Goal: Use online tool/utility: Utilize a website feature to perform a specific function

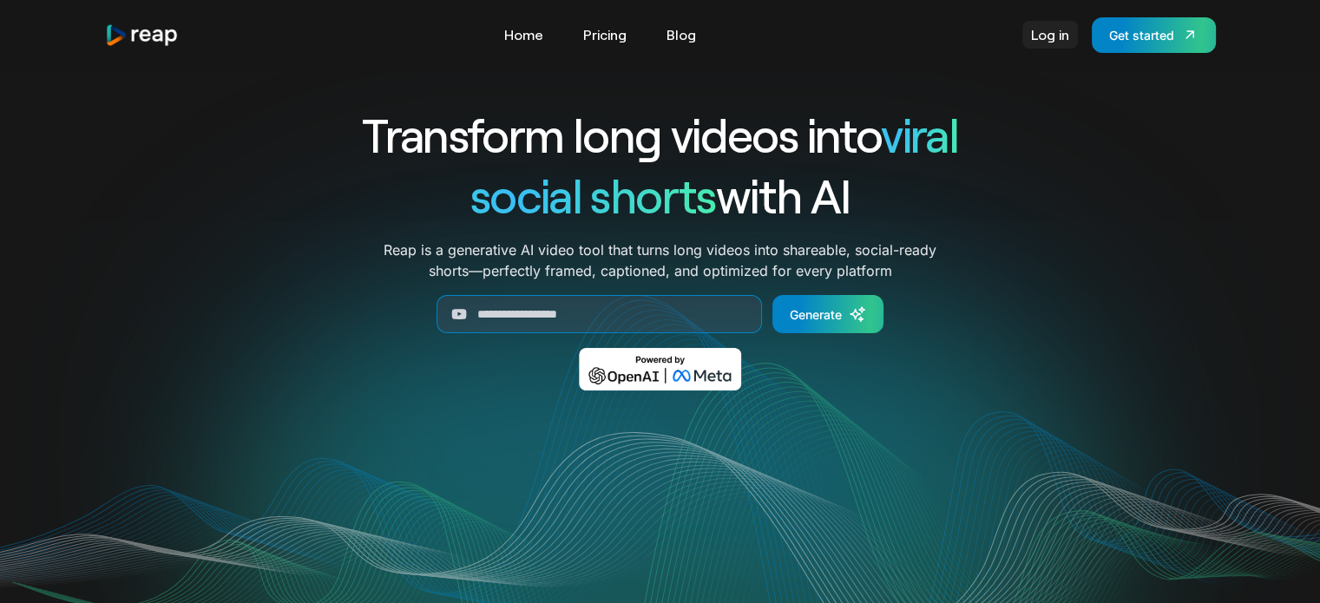
click at [1041, 37] on link "Log in" at bounding box center [1050, 35] width 56 height 28
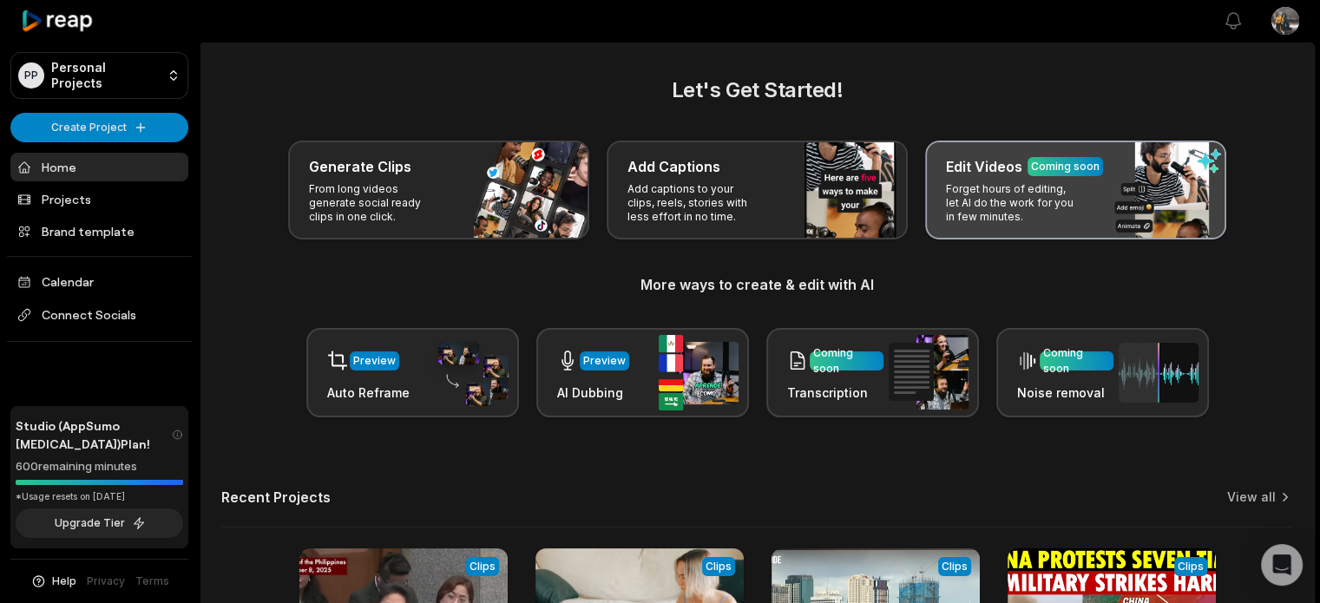
click at [1080, 208] on p "Forget hours of editing, let AI do the work for you in few minutes." at bounding box center [1013, 203] width 135 height 42
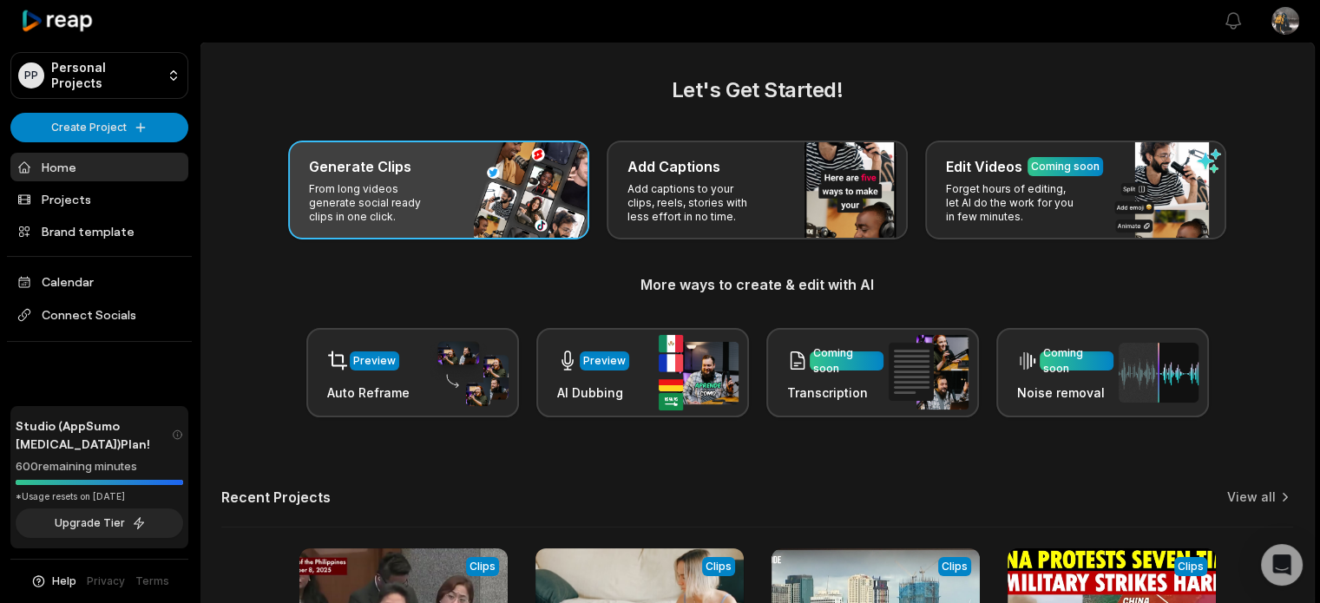
click at [454, 196] on div "Generate Clips From long videos generate social ready clips in one click." at bounding box center [438, 190] width 301 height 99
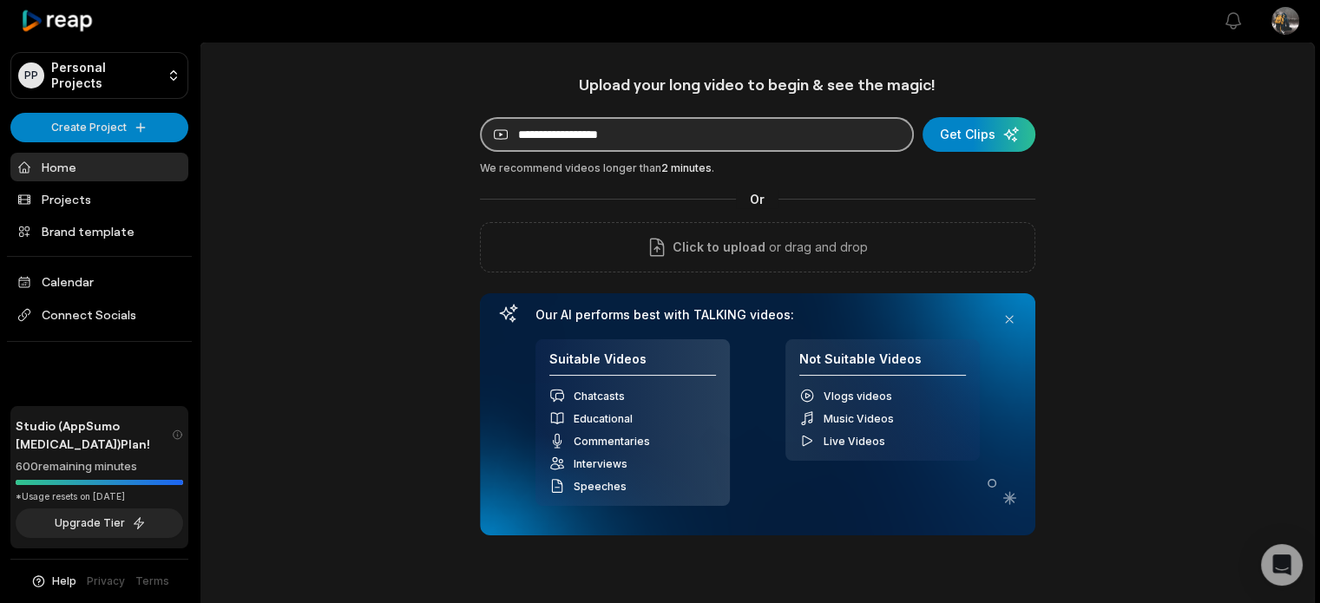
click at [653, 138] on input at bounding box center [697, 134] width 434 height 35
paste input "**********"
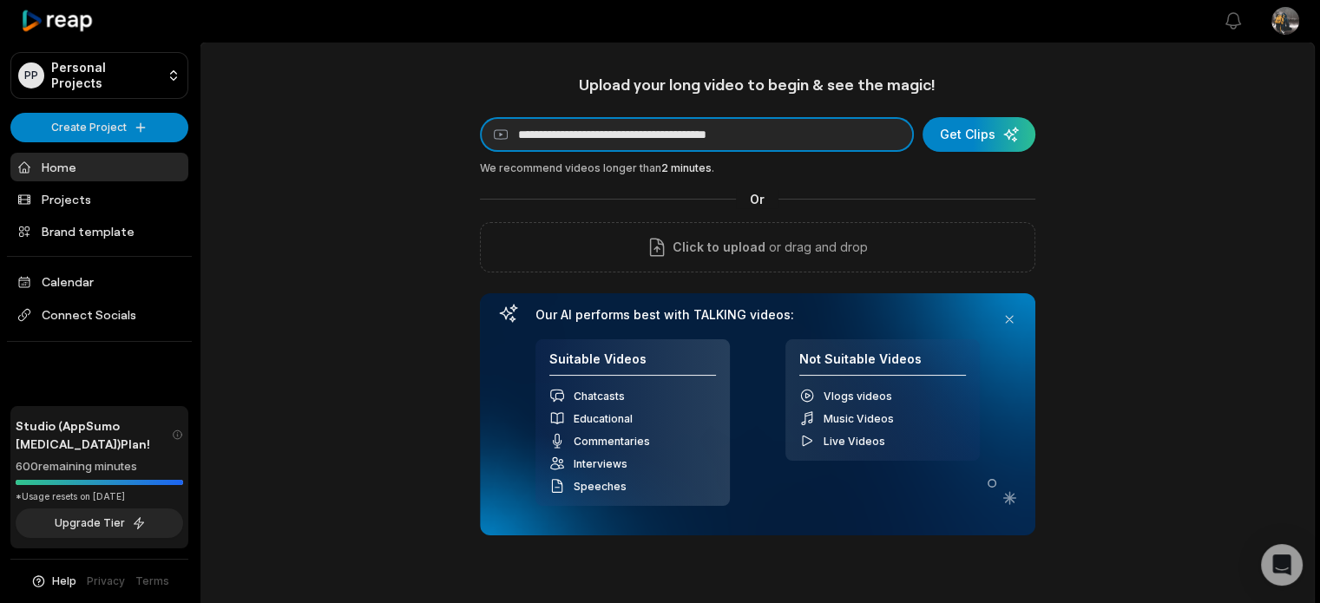
type input "**********"
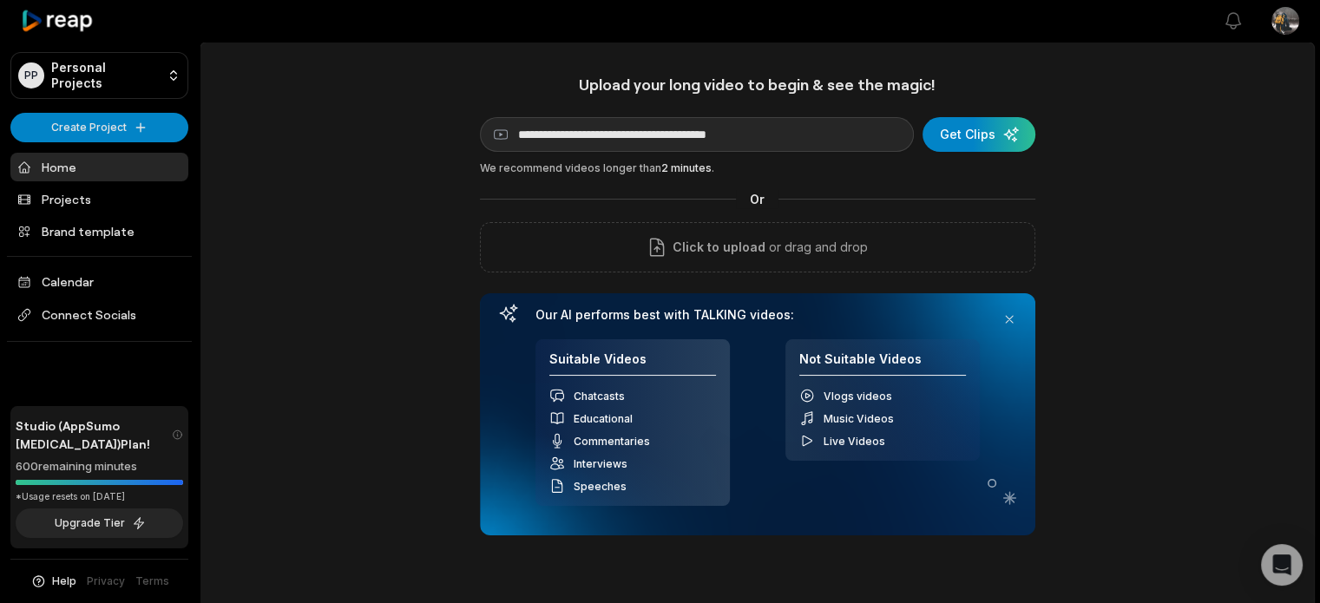
click at [1183, 237] on div "**********" at bounding box center [757, 484] width 1114 height 819
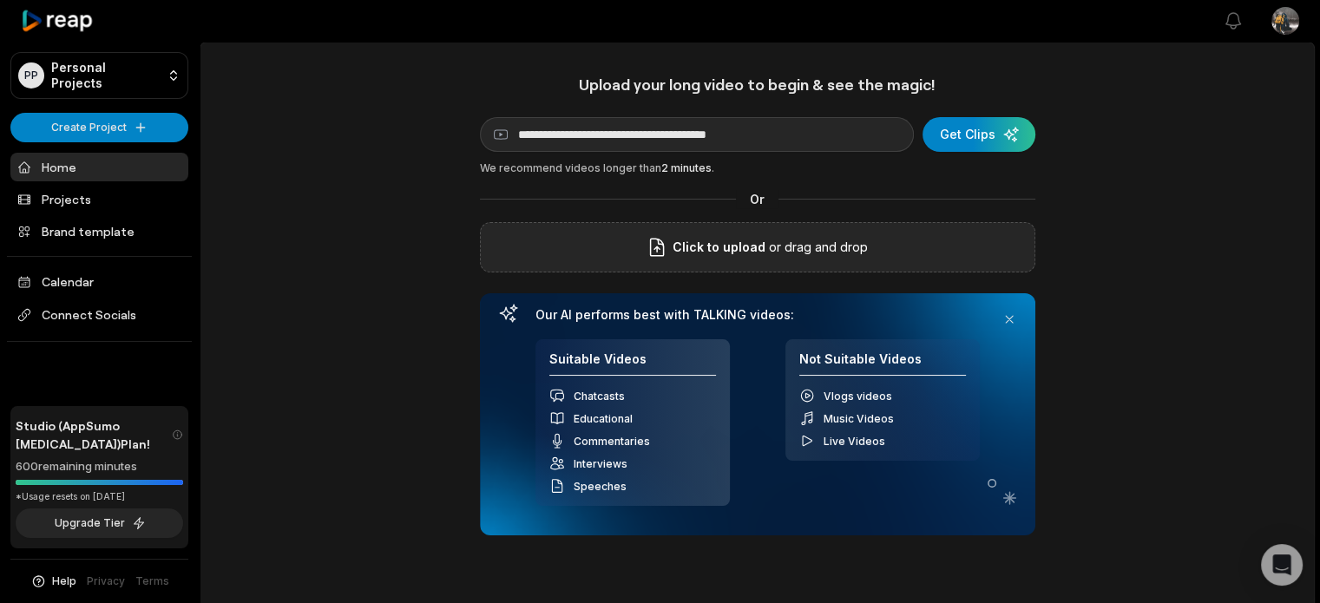
drag, startPoint x: 1002, startPoint y: 135, endPoint x: 792, endPoint y: 253, distance: 240.2
click at [792, 253] on div "**********" at bounding box center [757, 305] width 555 height 461
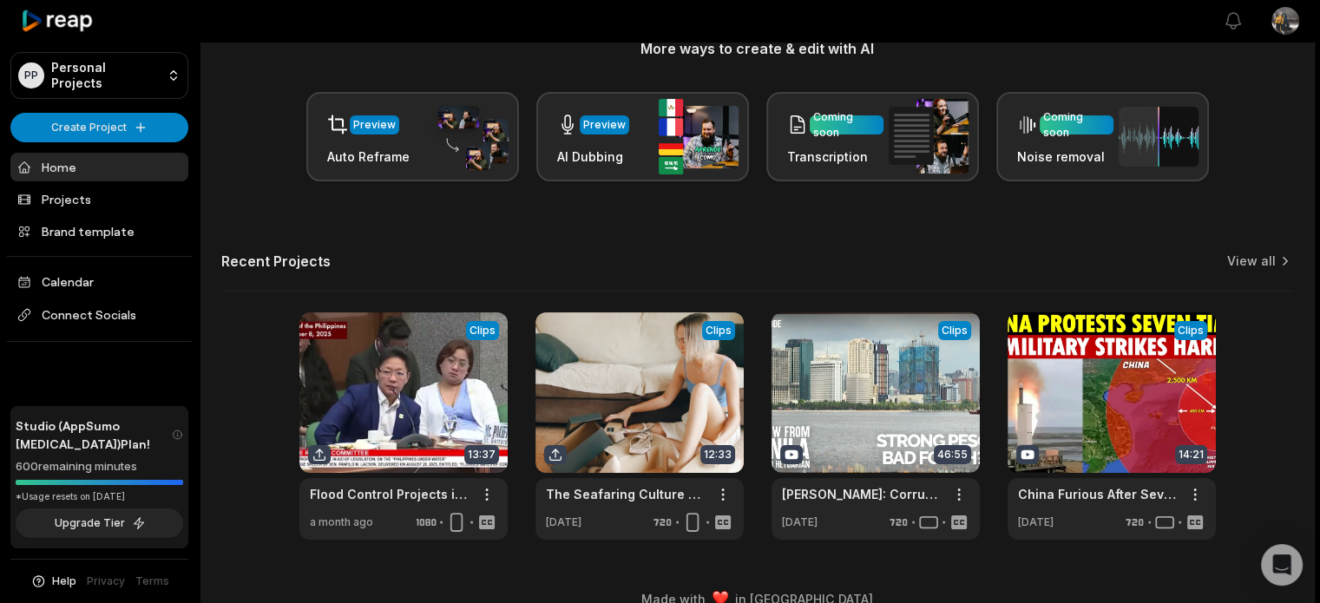
scroll to position [246, 0]
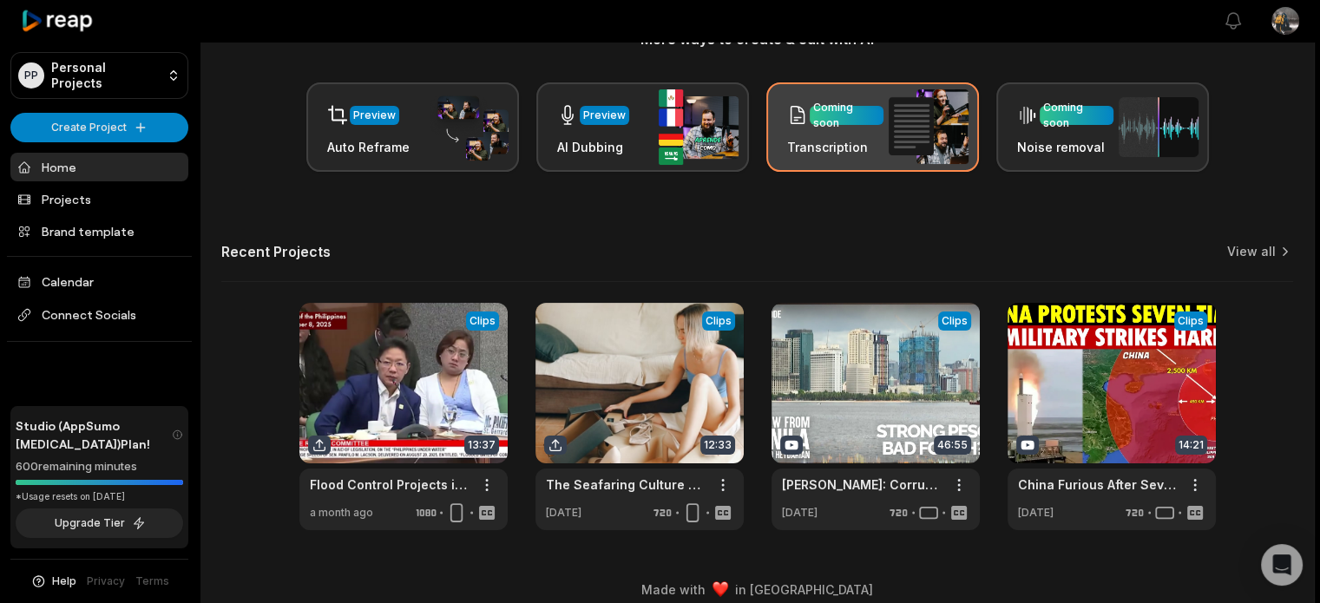
drag, startPoint x: 864, startPoint y: 129, endPoint x: 937, endPoint y: 129, distance: 72.9
click at [878, 138] on h3 "Transcription" at bounding box center [835, 147] width 96 height 18
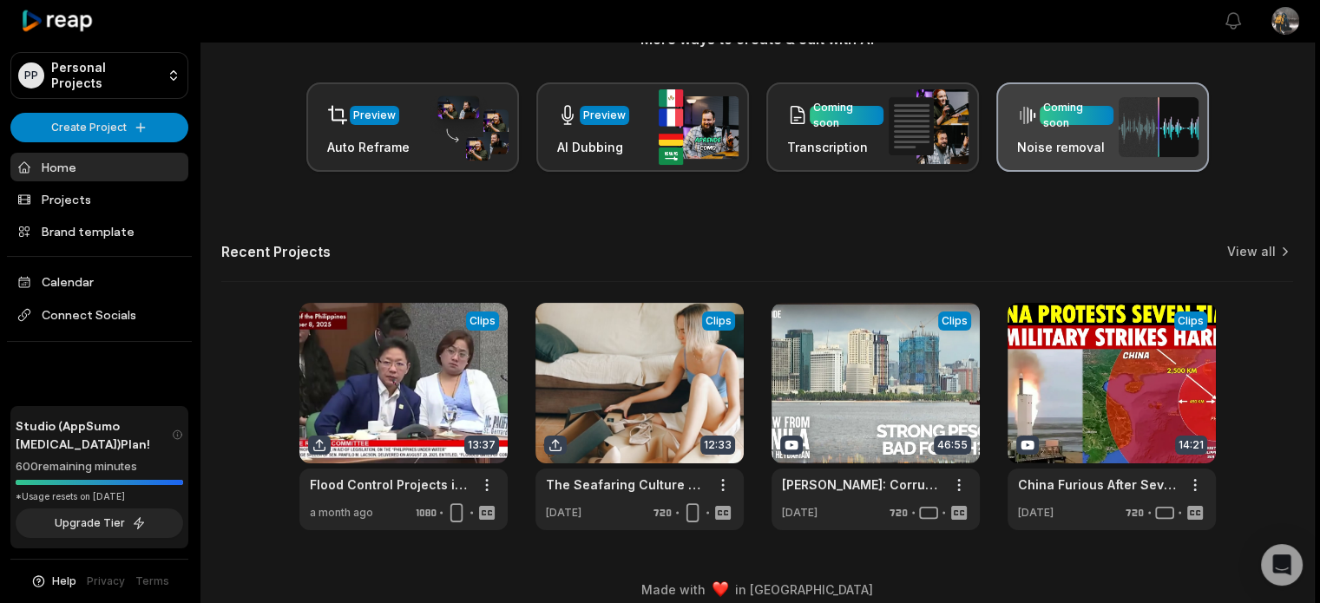
click at [1108, 138] on h3 "Noise removal" at bounding box center [1065, 147] width 96 height 18
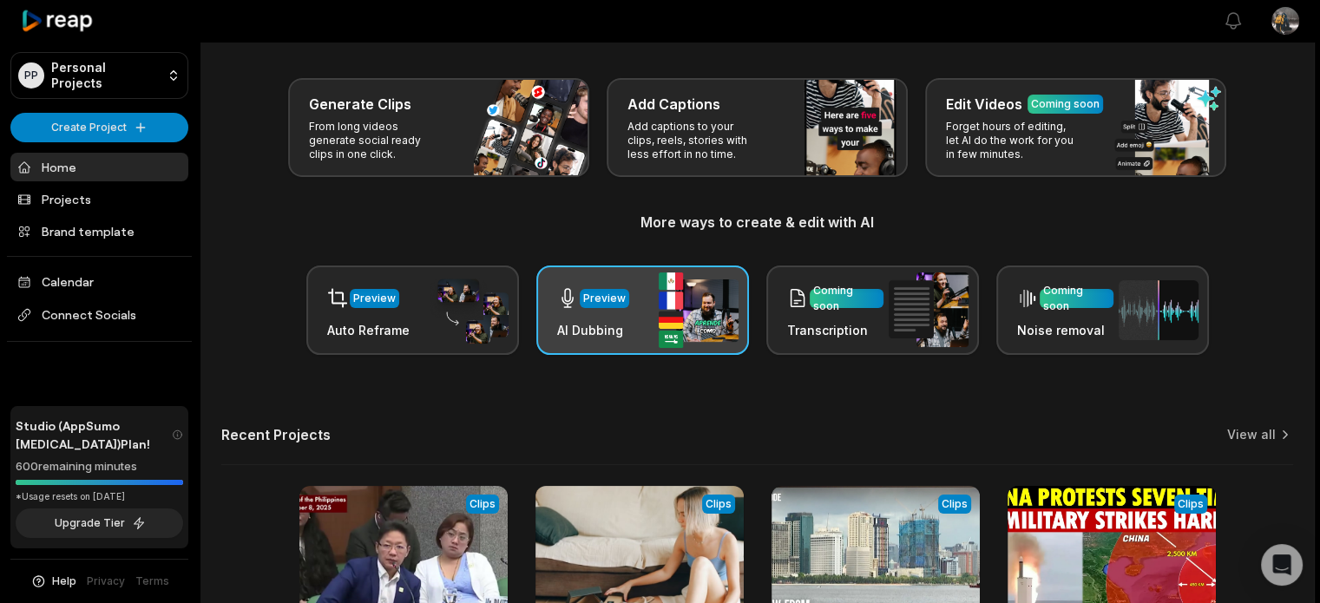
scroll to position [0, 0]
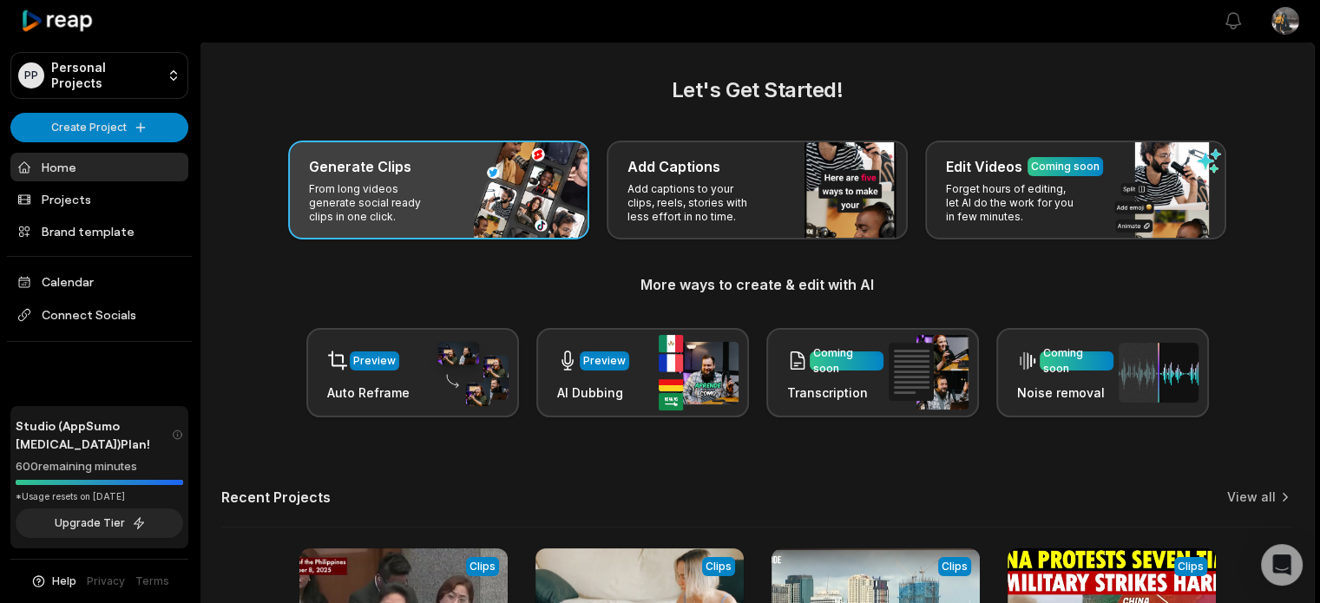
click at [490, 231] on div "Generate Clips From long videos generate social ready clips in one click." at bounding box center [438, 190] width 301 height 99
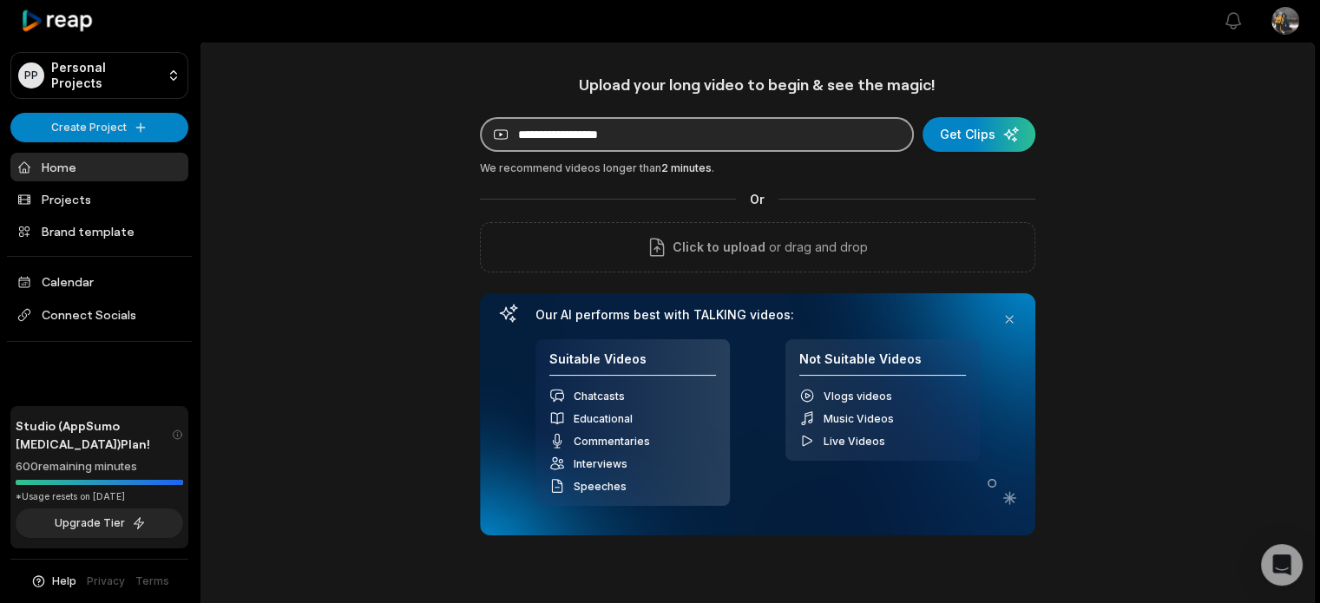
click at [747, 133] on input at bounding box center [697, 134] width 434 height 35
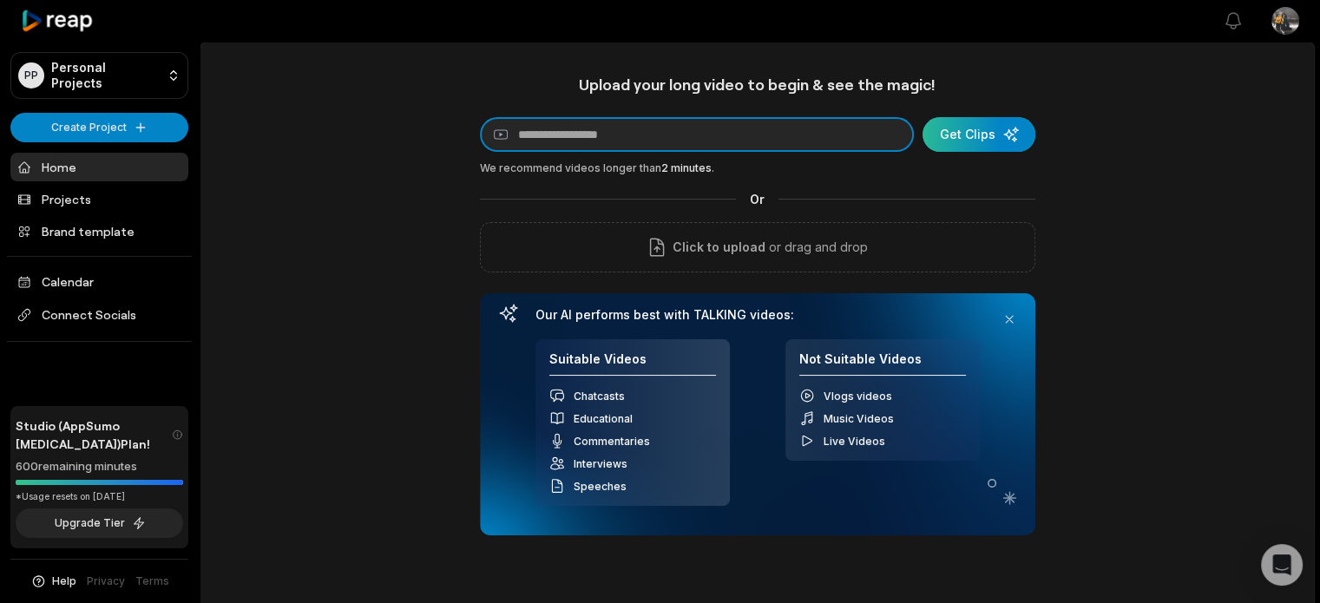
paste input "**********"
type input "**********"
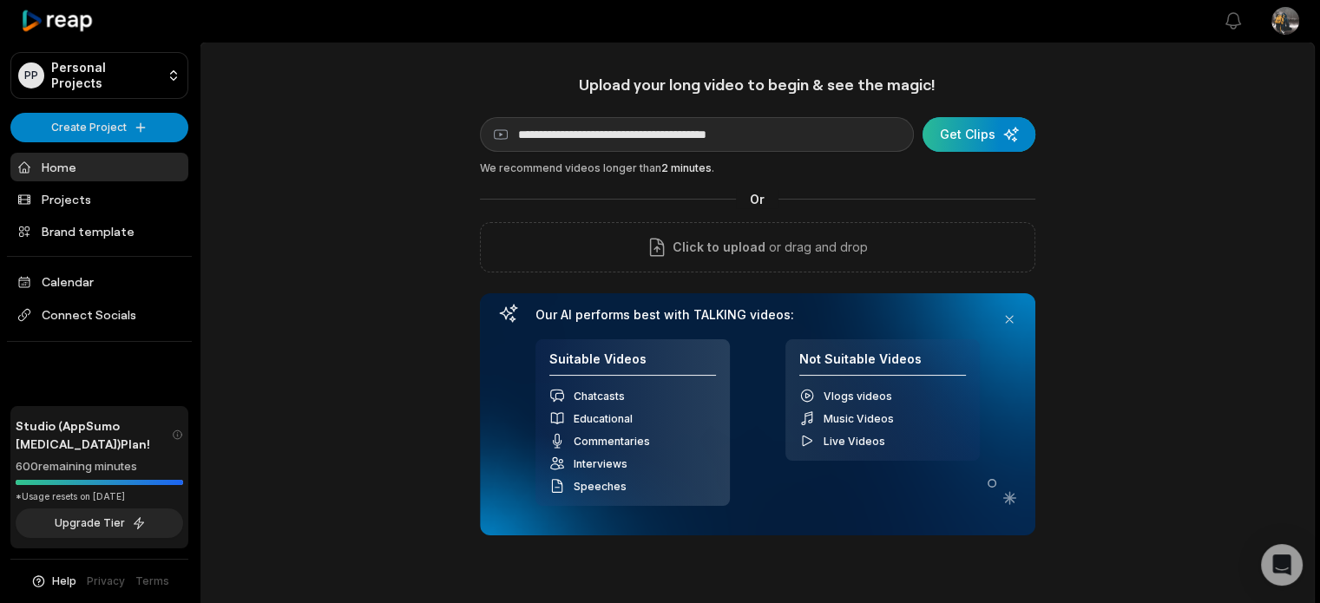
click at [997, 133] on div "submit" at bounding box center [979, 134] width 113 height 35
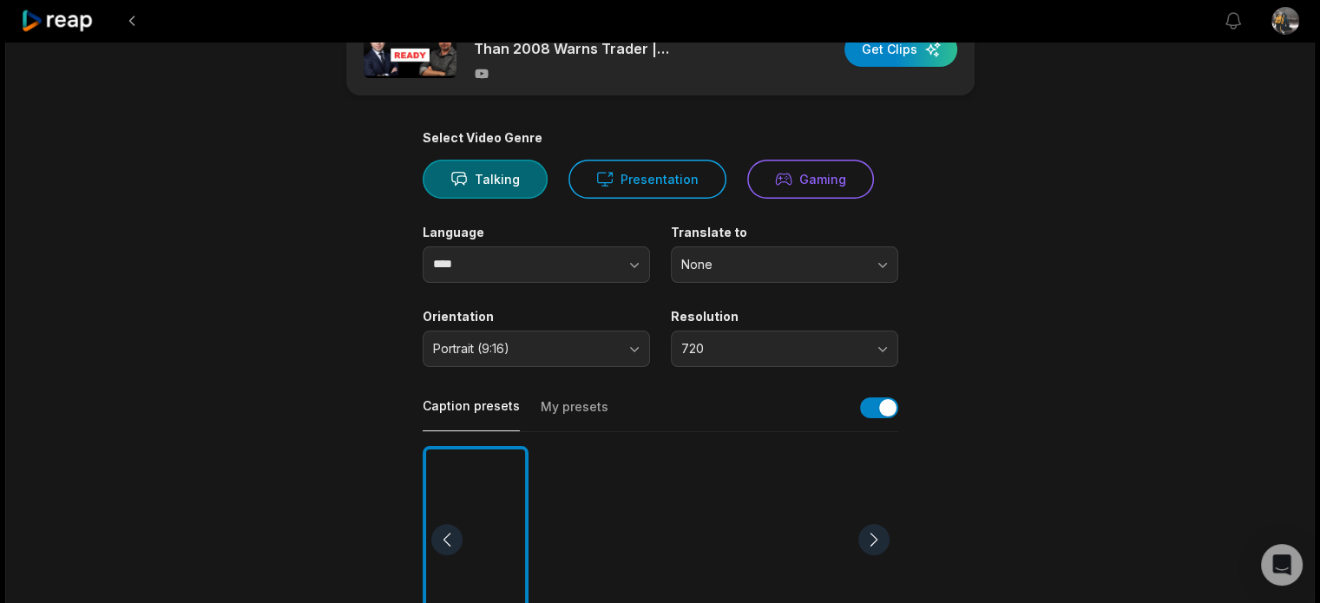
scroll to position [115, 0]
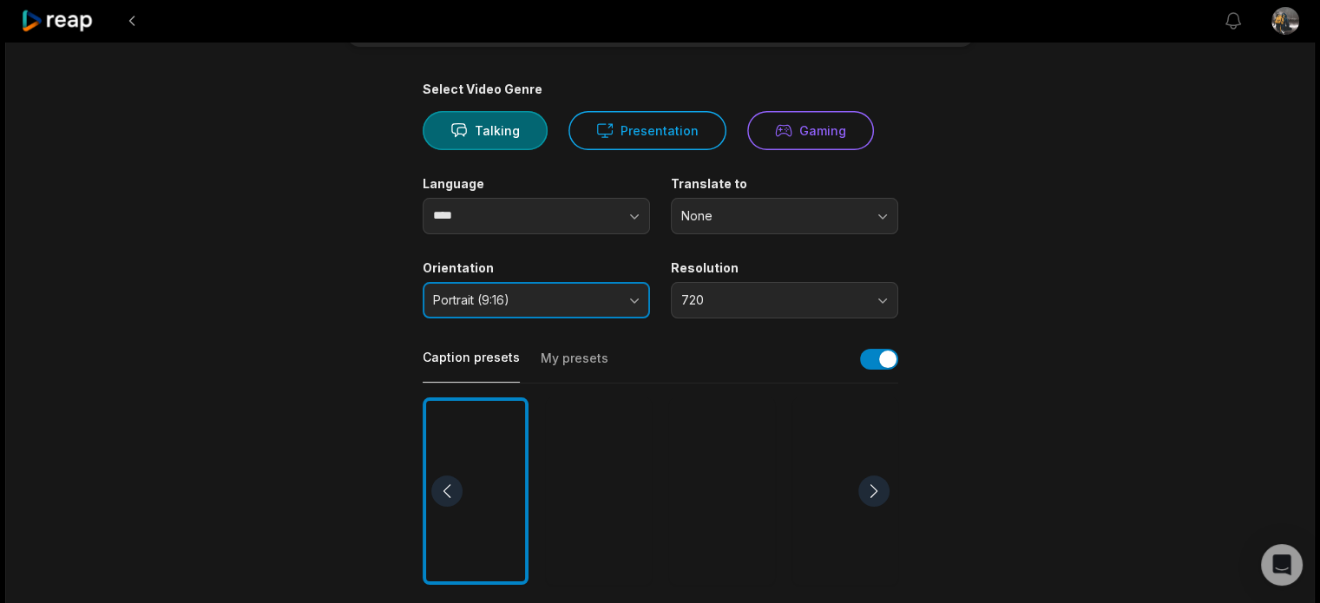
click at [604, 298] on span "Portrait (9:16)" at bounding box center [524, 301] width 182 height 16
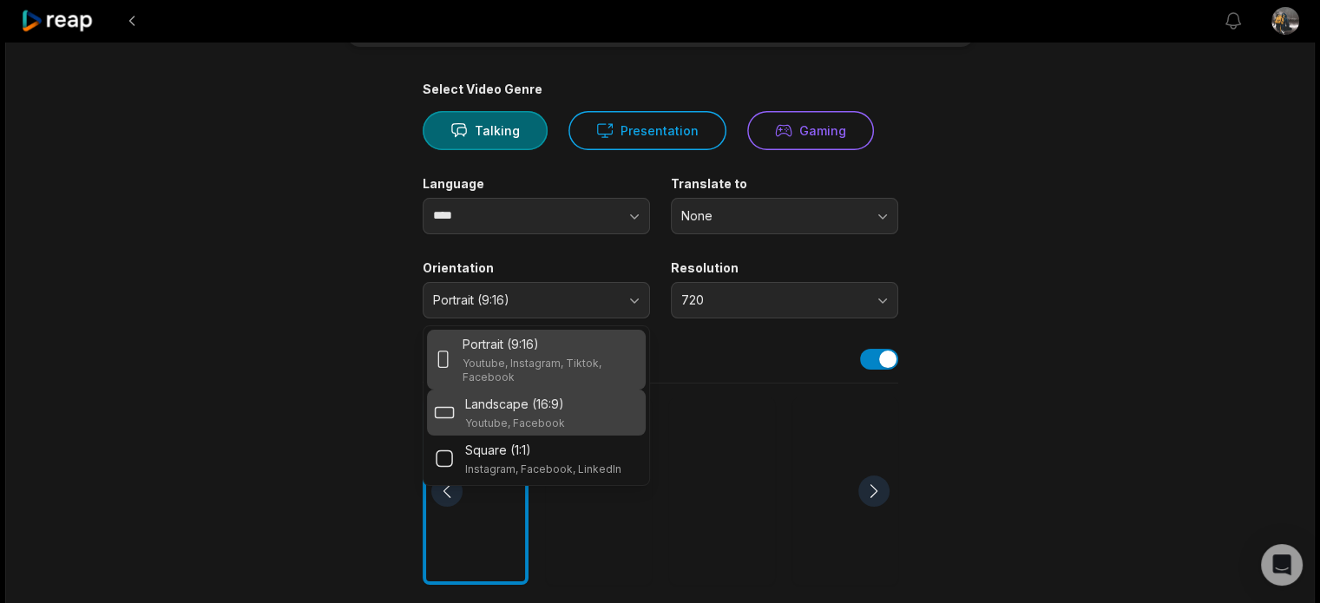
click at [574, 404] on div "Landscape (16:9) Youtube, Facebook" at bounding box center [536, 413] width 205 height 36
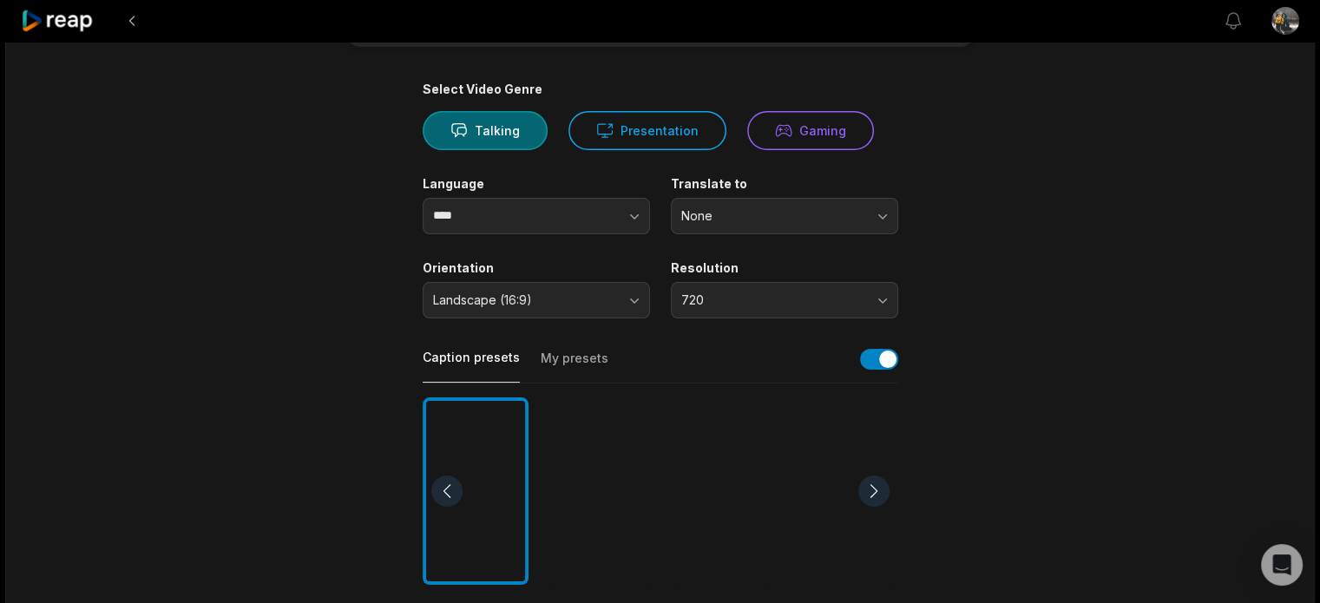
click at [248, 272] on main "37:18 ‘I’m Petrified’: What’s Next Is 'Far Worse' Than 2008 Warns Trader | [PER…" at bounding box center [660, 486] width 840 height 1063
click at [642, 148] on button "Presentation" at bounding box center [648, 130] width 158 height 39
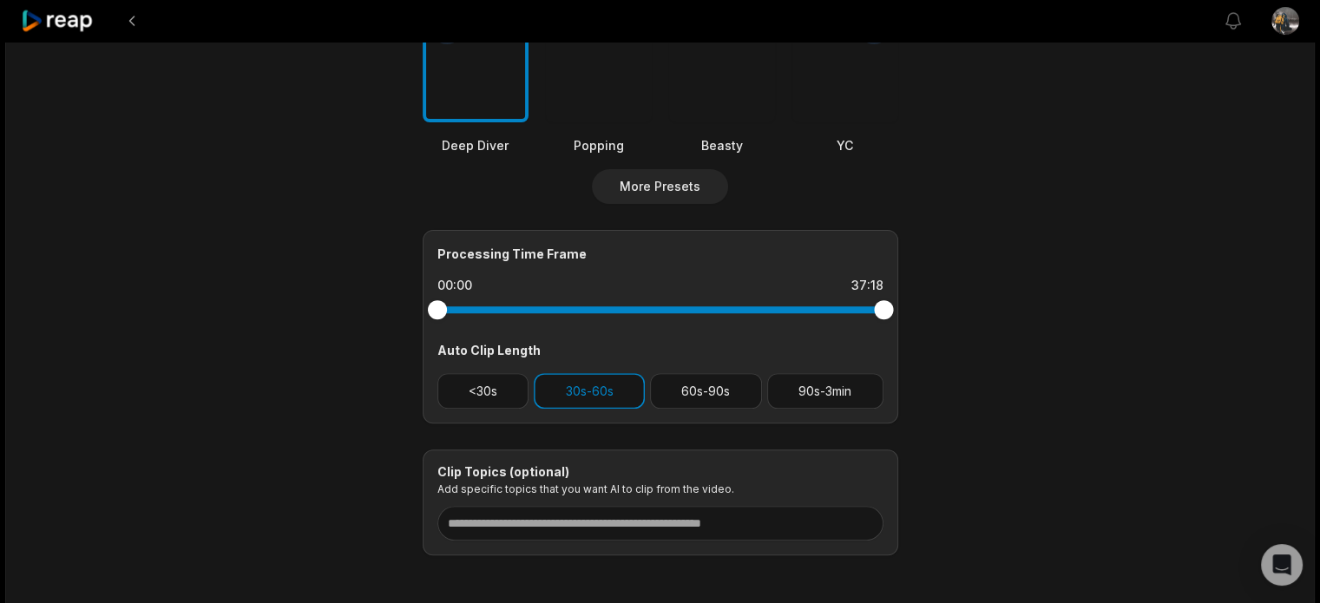
scroll to position [654, 0]
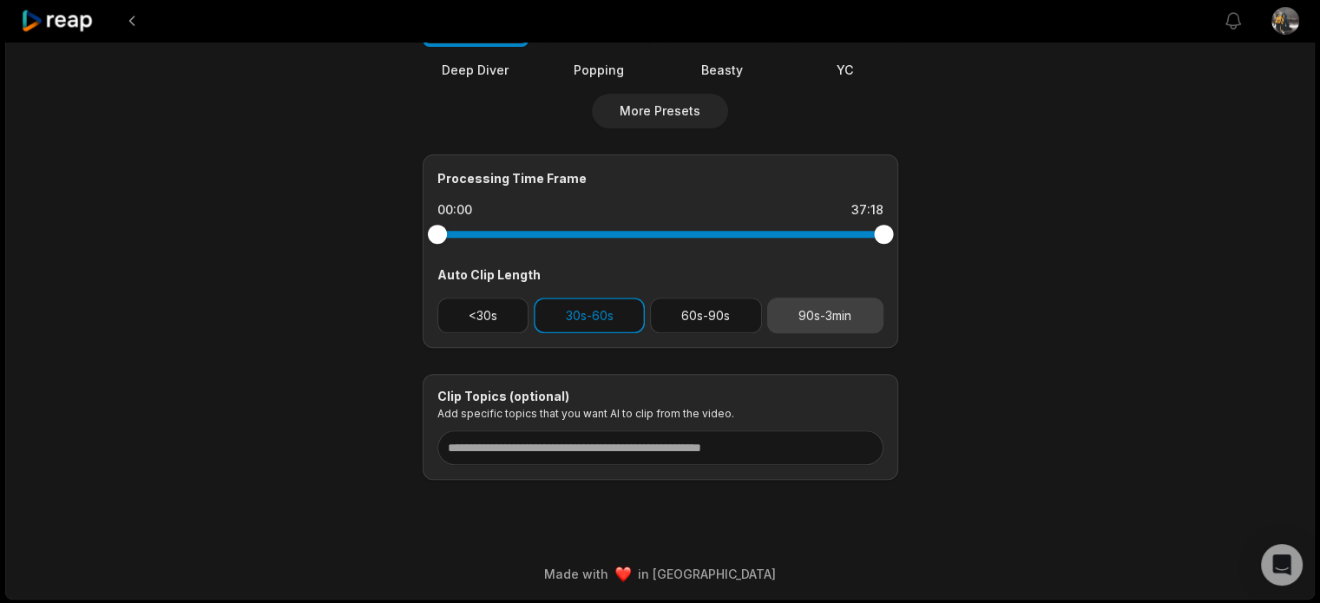
click at [871, 305] on button "90s-3min" at bounding box center [825, 316] width 116 height 36
click at [604, 310] on button "30s-60s" at bounding box center [589, 316] width 111 height 36
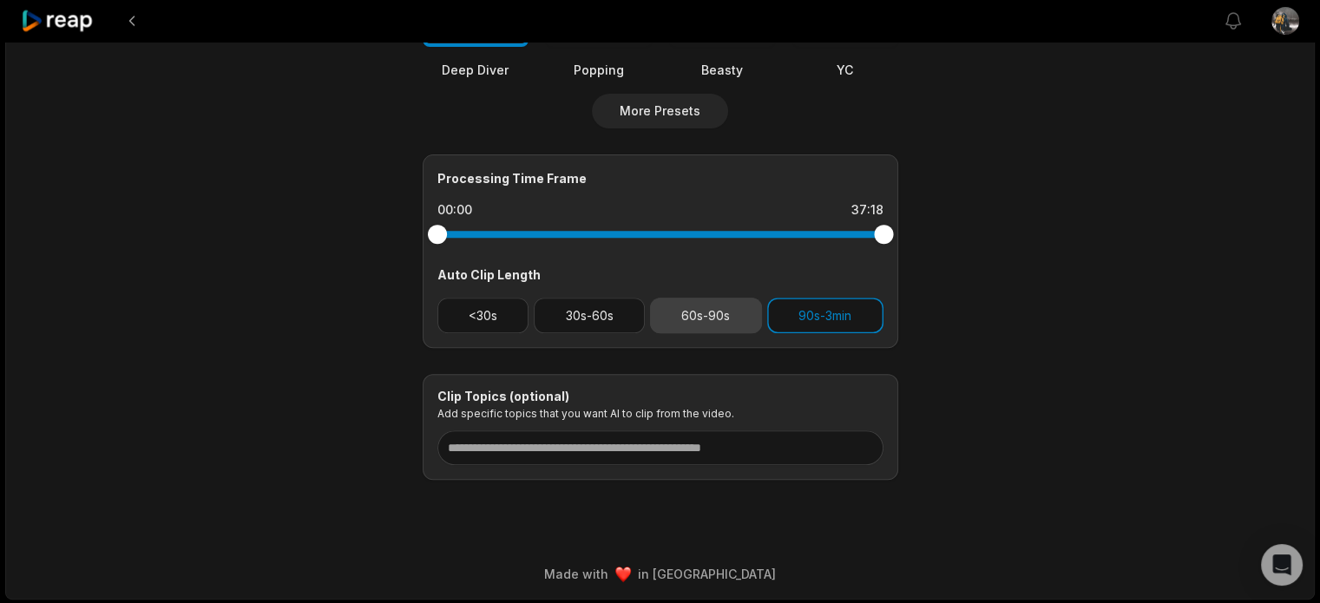
click at [676, 301] on button "60s-90s" at bounding box center [706, 316] width 112 height 36
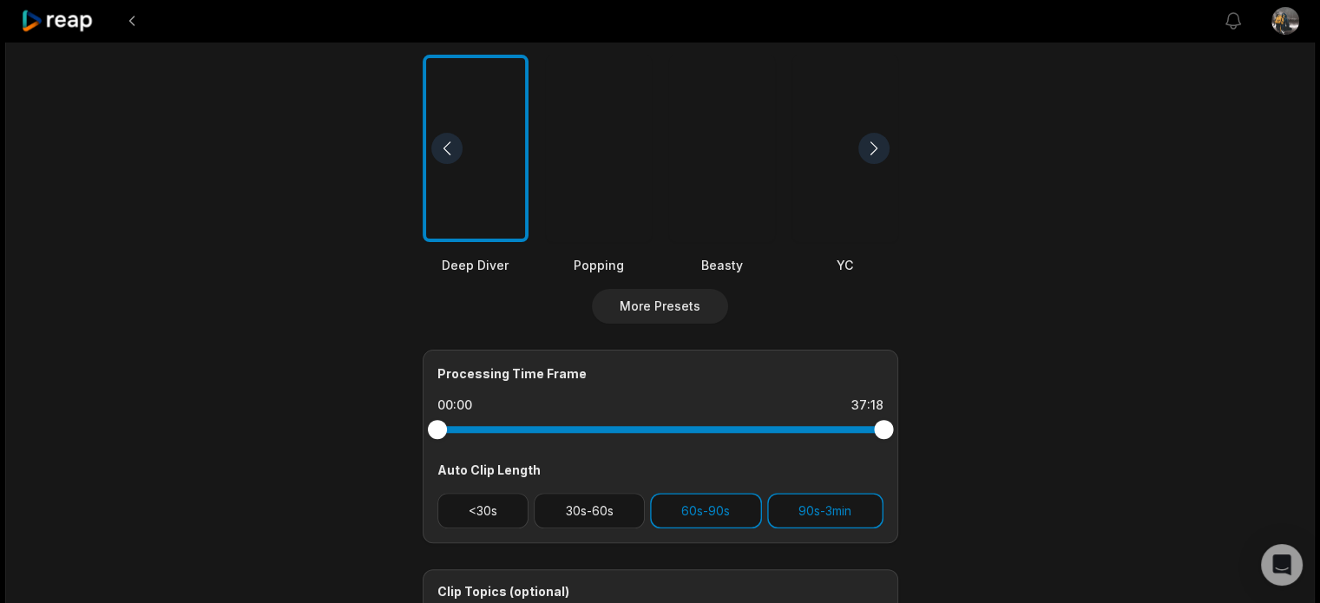
scroll to position [191, 0]
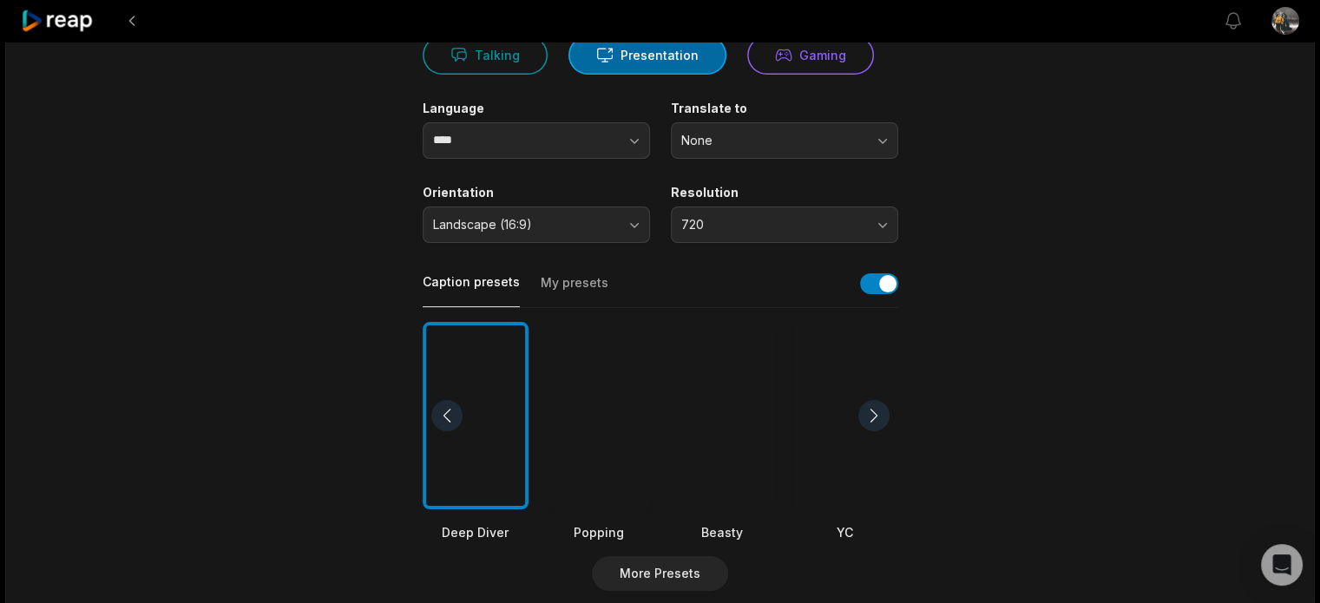
click at [874, 419] on div at bounding box center [873, 415] width 31 height 31
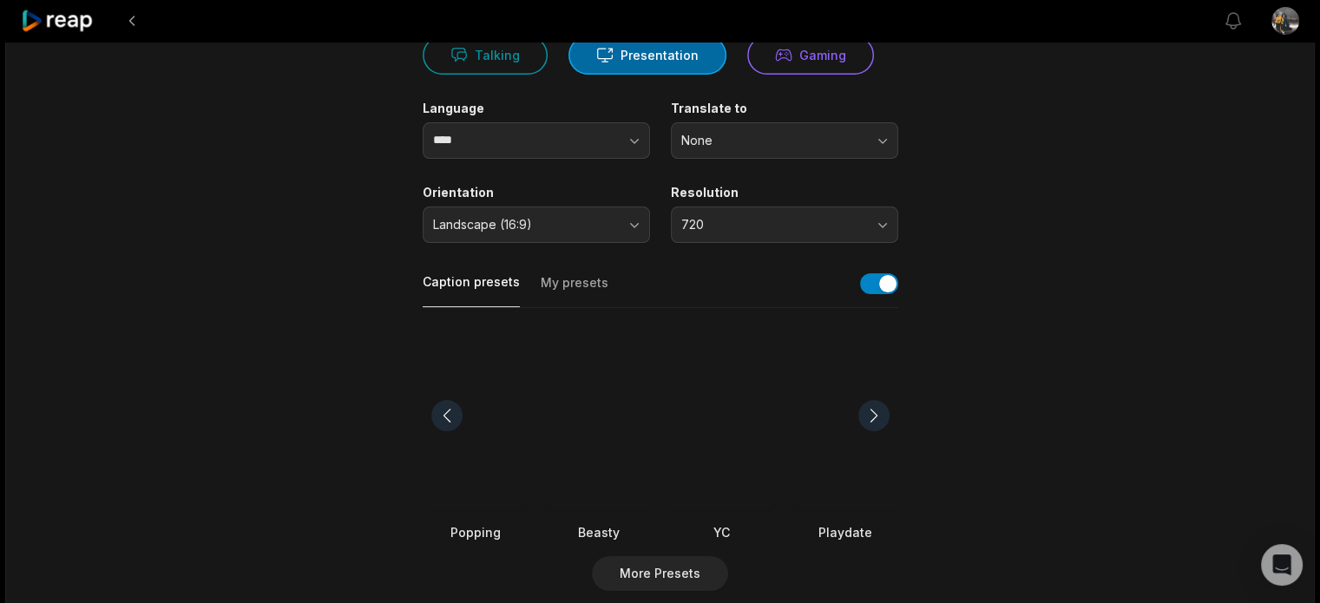
click at [874, 419] on div at bounding box center [873, 415] width 31 height 31
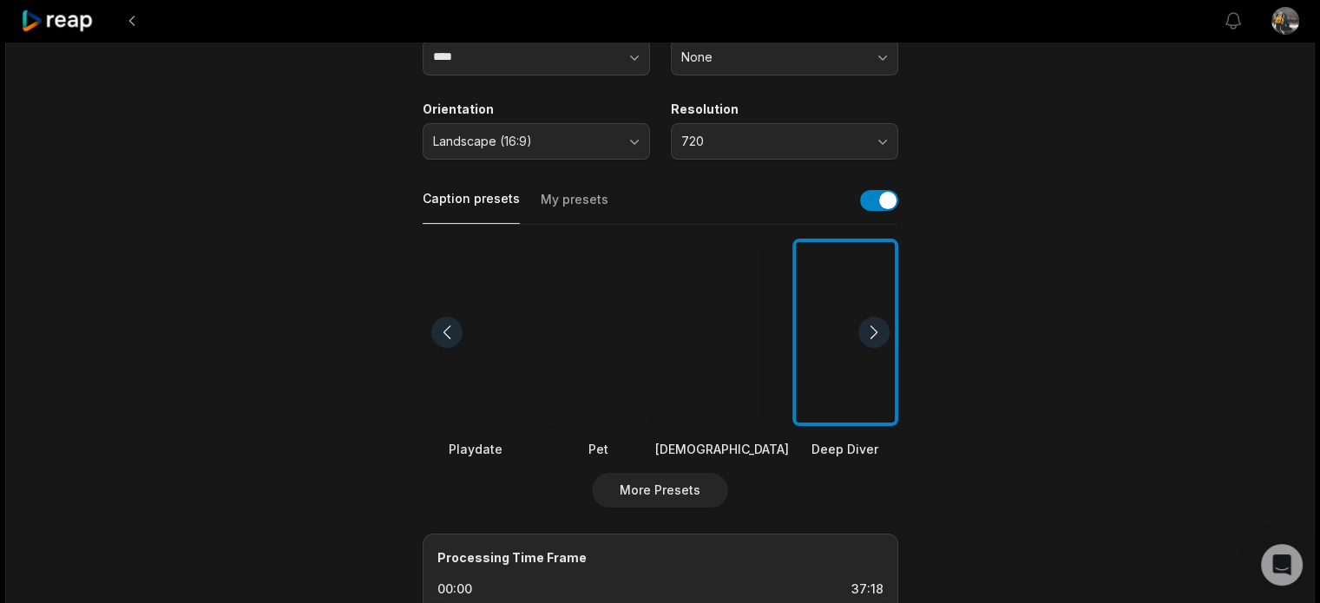
scroll to position [306, 0]
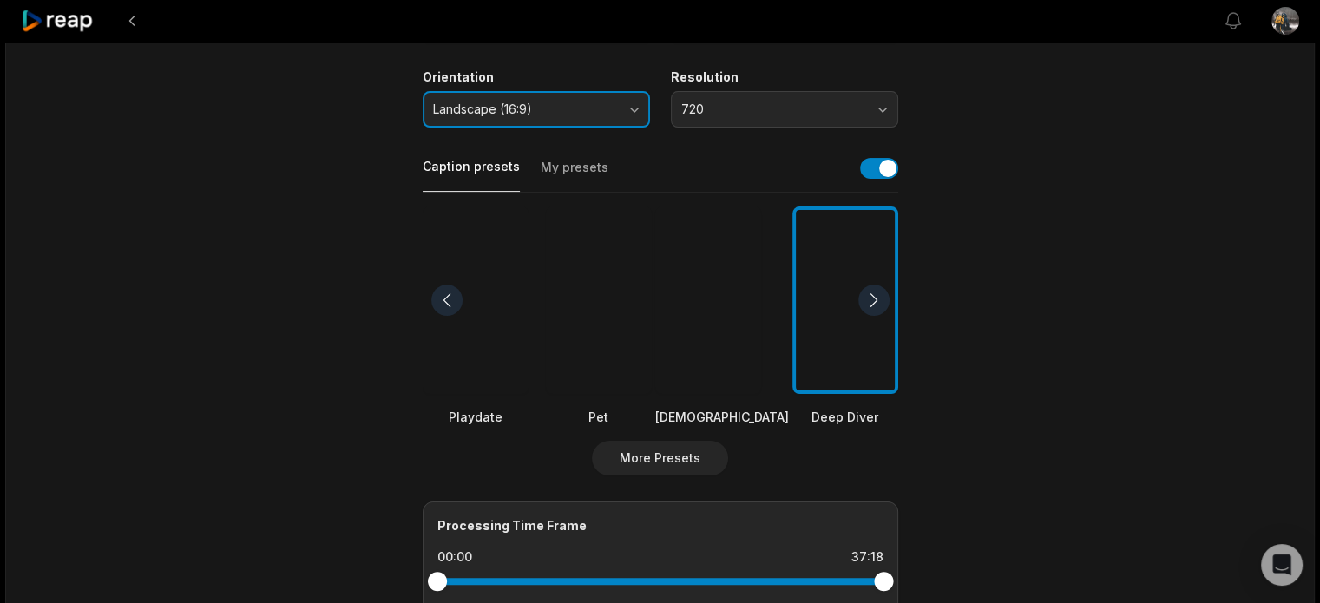
click at [545, 97] on button "Landscape (16:9)" at bounding box center [536, 109] width 227 height 36
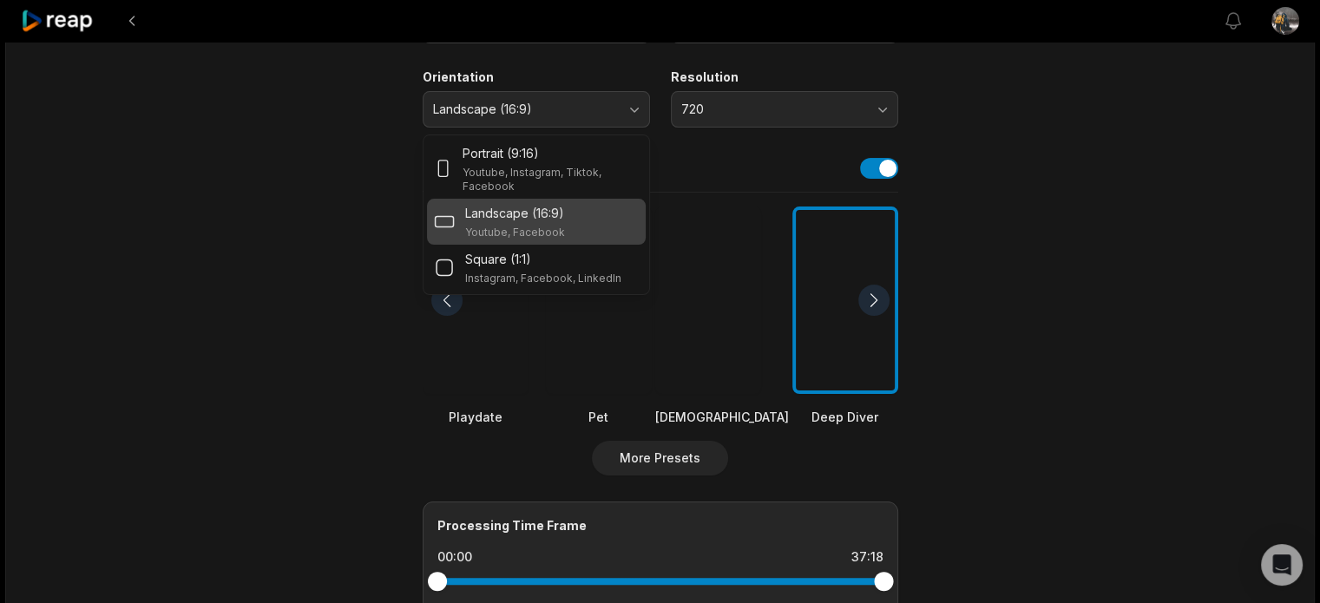
click at [263, 246] on main "37:18 ‘I’m Petrified’: What’s Next Is 'Far Worse' Than 2008 Warns Trader | [PER…" at bounding box center [660, 295] width 840 height 1063
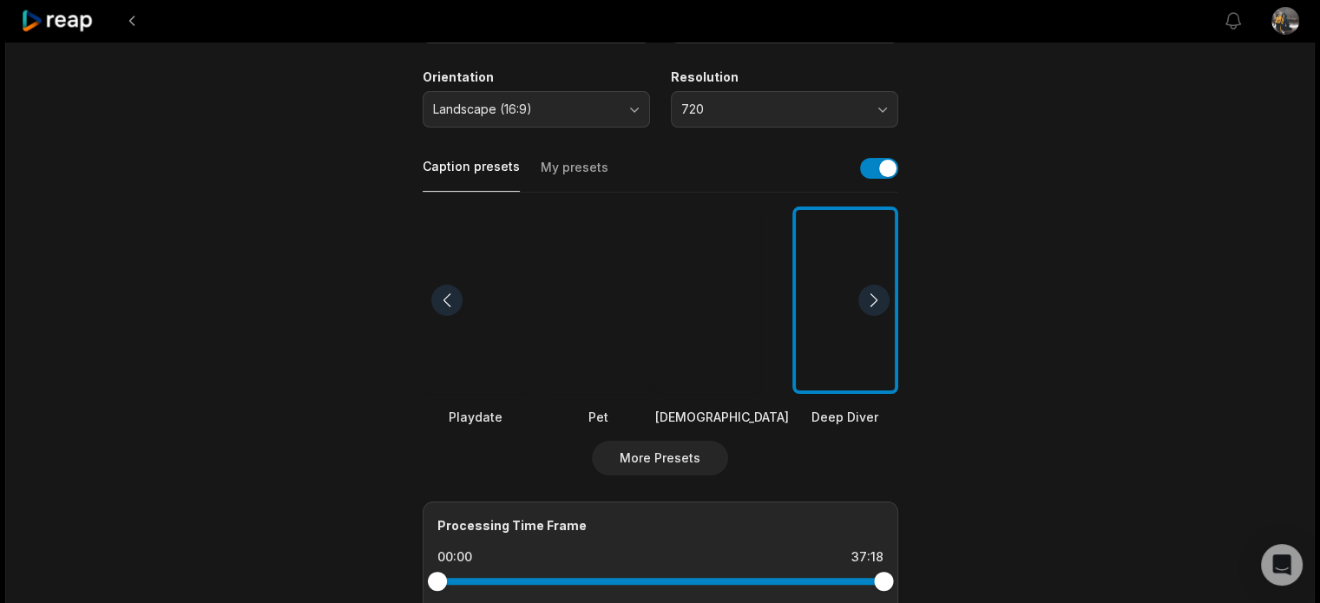
click at [448, 291] on div at bounding box center [446, 300] width 31 height 31
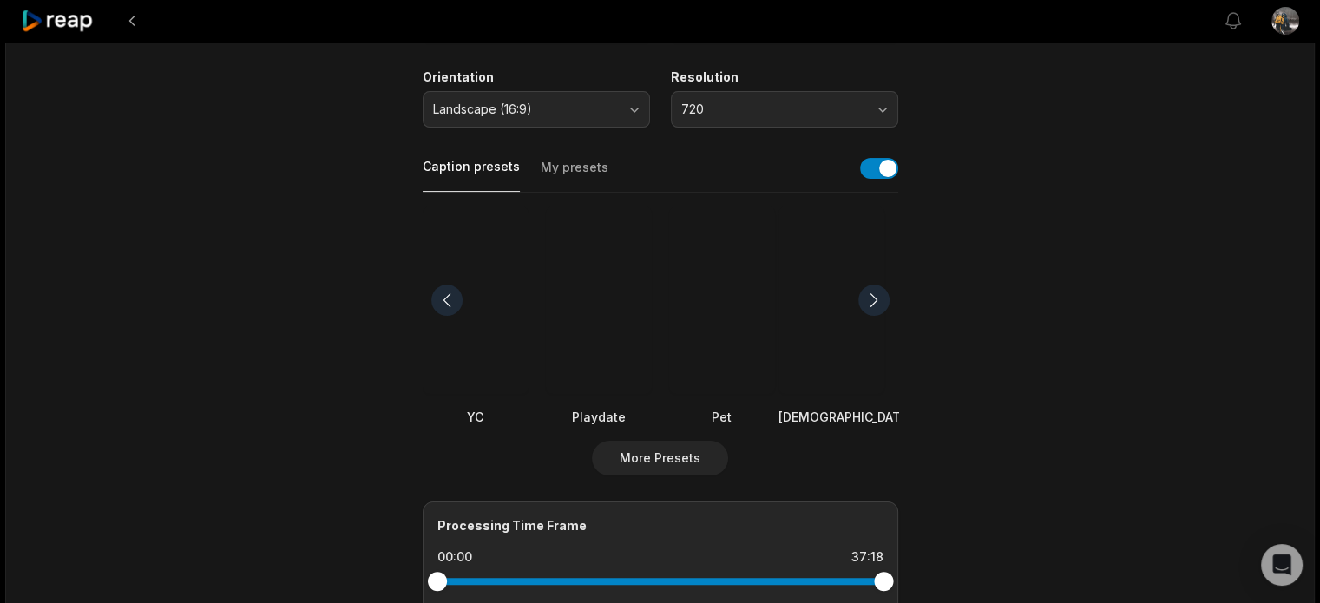
click at [448, 291] on div at bounding box center [446, 300] width 31 height 31
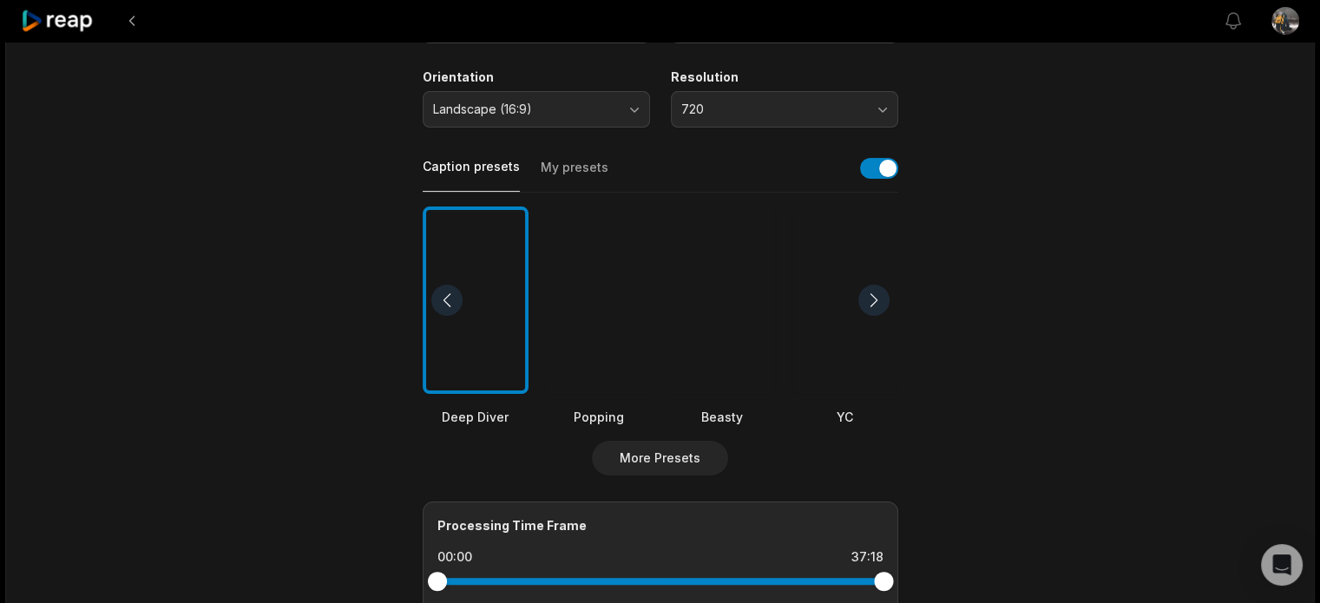
scroll to position [0, 0]
